Goal: Task Accomplishment & Management: Manage account settings

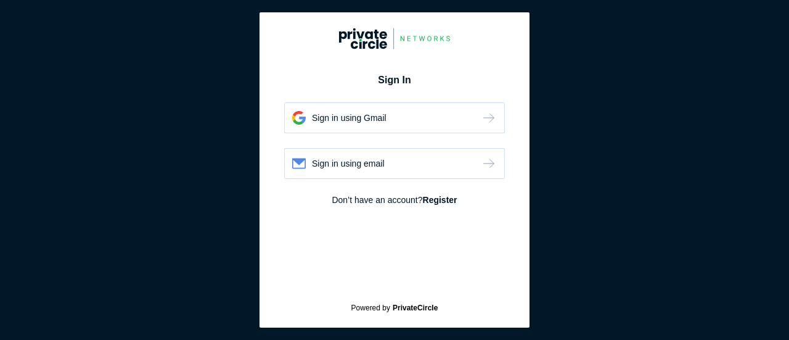
click at [478, 161] on div "Sign in using email" at bounding box center [394, 163] width 221 height 31
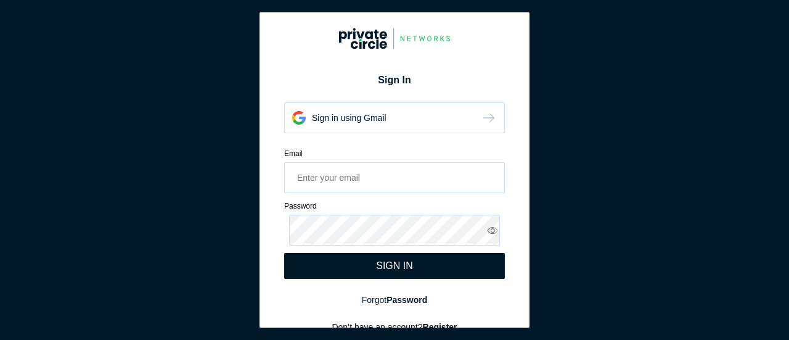
drag, startPoint x: 375, startPoint y: 160, endPoint x: 370, endPoint y: 166, distance: 8.3
click at [375, 160] on div "Email Please enter valid email" at bounding box center [394, 170] width 221 height 45
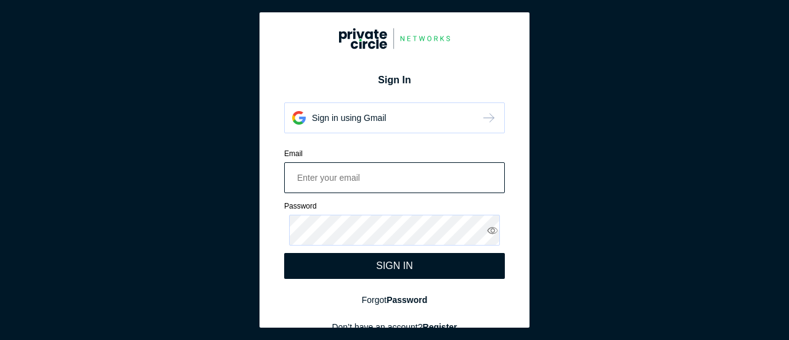
click at [379, 174] on input "email" at bounding box center [394, 177] width 221 height 31
paste input "kachaudhari@deloitte.com"
type input "kachaudhari@deloitte.com"
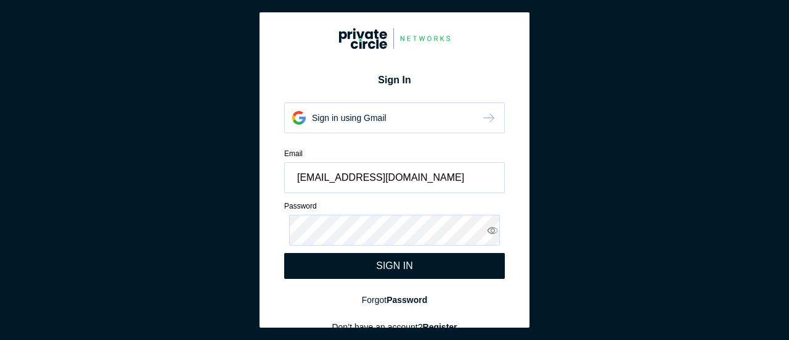
click at [370, 261] on div "SIGN IN" at bounding box center [394, 266] width 221 height 26
click at [404, 114] on div "Sign in using Gmail" at bounding box center [394, 117] width 221 height 31
